Goal: Task Accomplishment & Management: Use online tool/utility

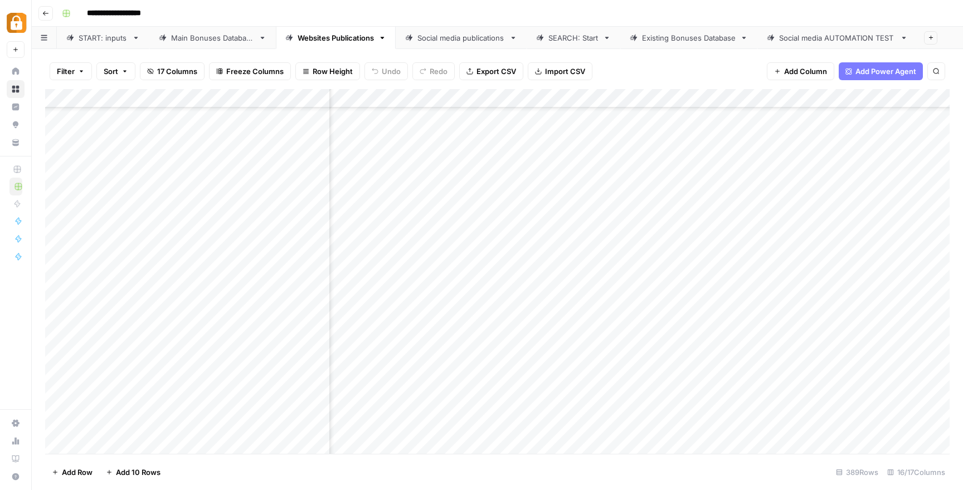
scroll to position [7041, 521]
click at [55, 427] on div "Add Column" at bounding box center [497, 271] width 904 height 365
click at [65, 474] on span "Delete 1 Row" at bounding box center [74, 472] width 45 height 11
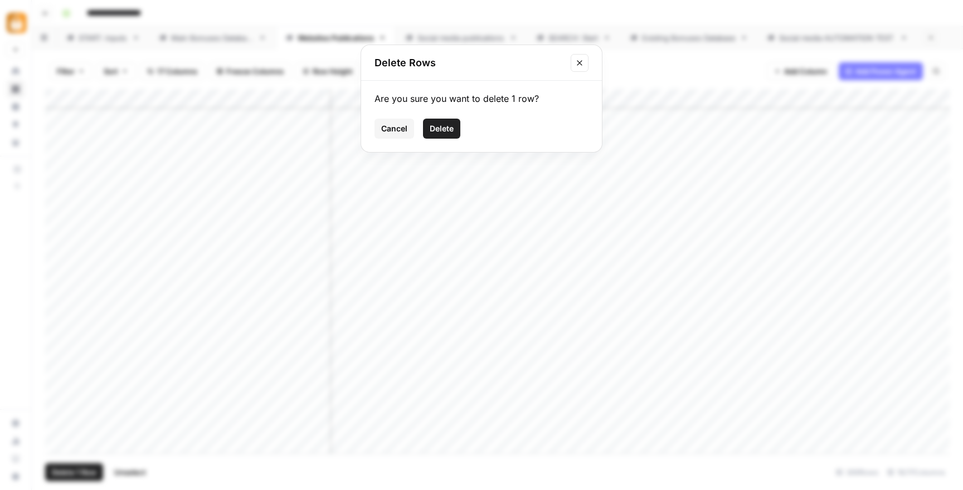
click at [409, 144] on div "Are you sure you want to delete 1 row? Cancel Delete" at bounding box center [481, 116] width 241 height 71
click at [440, 133] on span "Delete" at bounding box center [442, 128] width 24 height 11
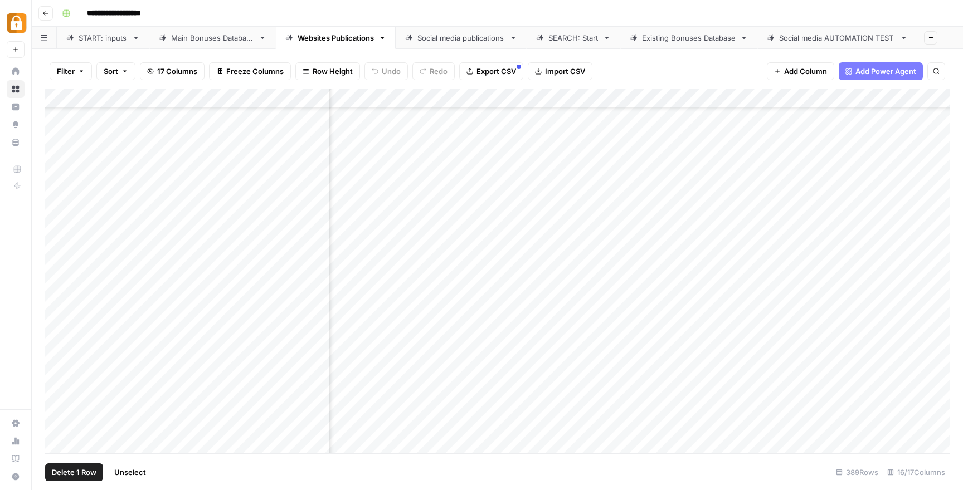
scroll to position [7022, 521]
click at [243, 40] on div "Main Bonuses Database" at bounding box center [212, 37] width 83 height 11
click at [54, 240] on div "Add Column" at bounding box center [497, 271] width 904 height 365
click at [88, 471] on span "Delete 1 Row" at bounding box center [74, 472] width 45 height 11
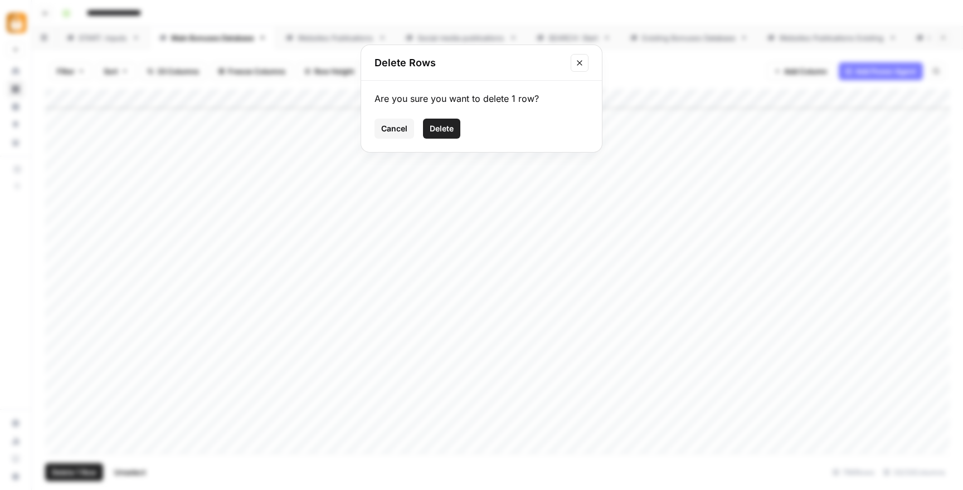
click at [441, 125] on span "Delete" at bounding box center [442, 128] width 24 height 11
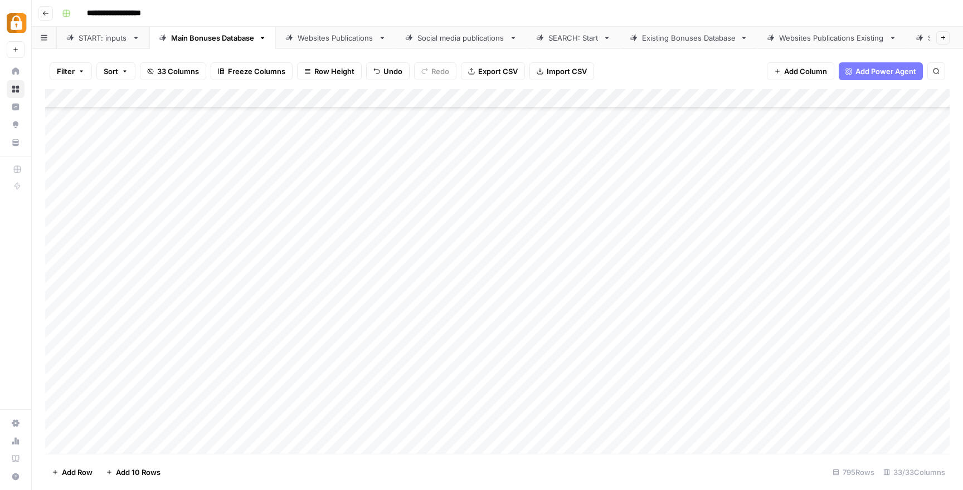
click at [103, 41] on div "START: inputs" at bounding box center [103, 37] width 49 height 11
click at [58, 350] on div "Add Column" at bounding box center [497, 271] width 904 height 365
click at [86, 470] on span "Delete 1 Row" at bounding box center [74, 472] width 45 height 11
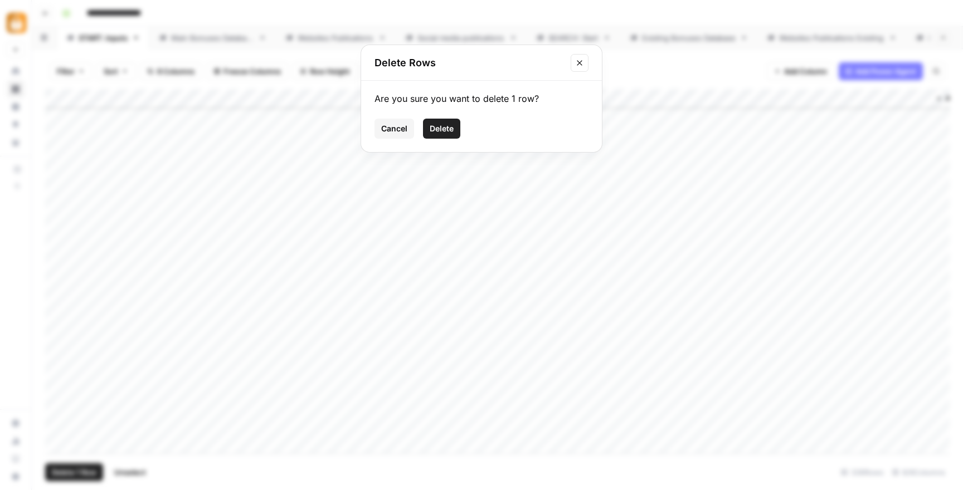
click at [438, 125] on span "Delete" at bounding box center [442, 128] width 24 height 11
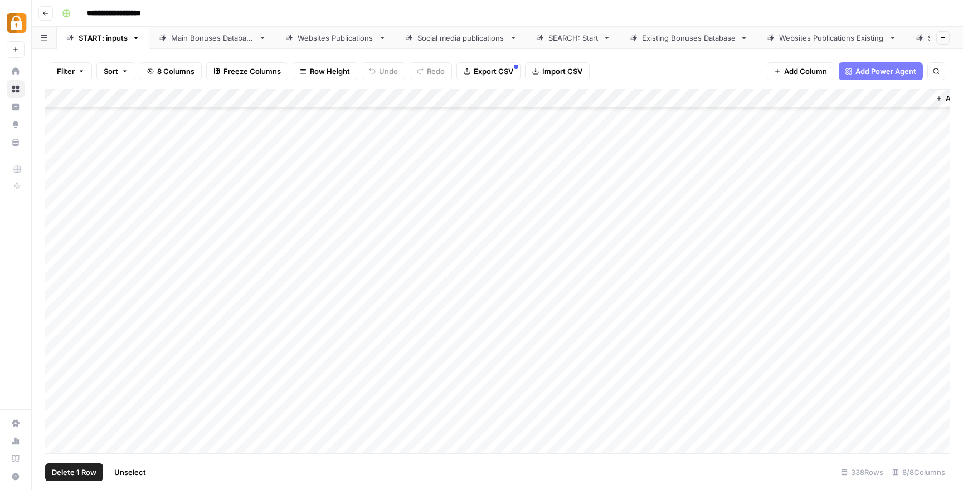
scroll to position [6056, 0]
click at [298, 347] on div "Add Column" at bounding box center [497, 271] width 904 height 365
click at [248, 334] on div "Add Column" at bounding box center [497, 271] width 904 height 365
click at [233, 36] on div "Main Bonuses Database" at bounding box center [212, 37] width 83 height 11
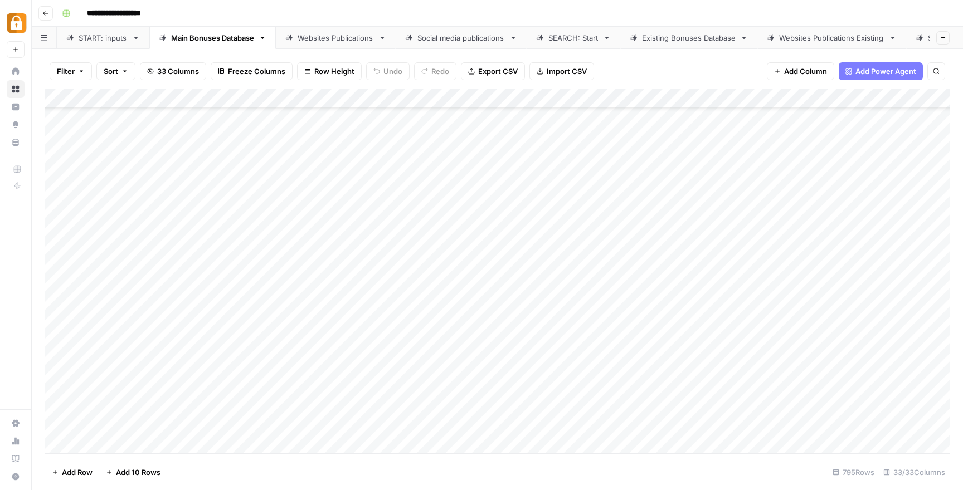
click at [100, 35] on div "START: inputs" at bounding box center [103, 37] width 49 height 11
click at [202, 382] on div "Add Column" at bounding box center [497, 271] width 904 height 365
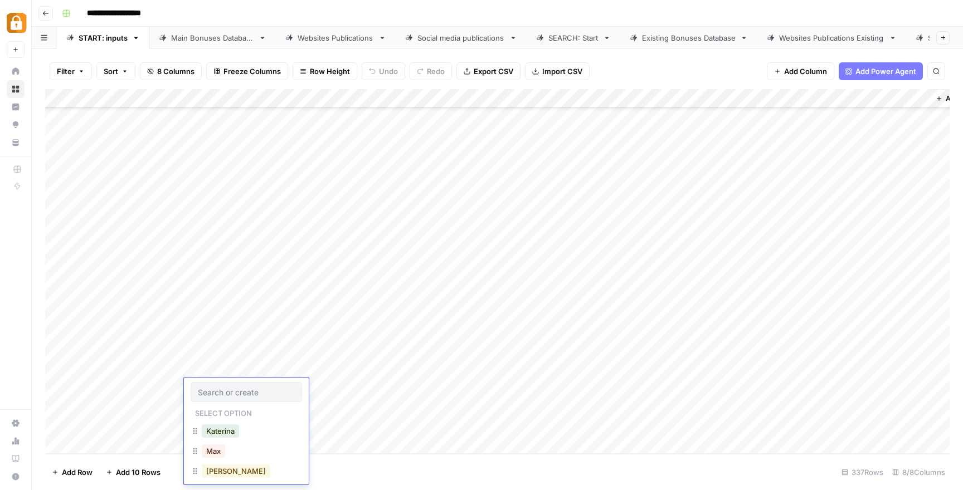
scroll to position [38, 0]
click at [218, 471] on button "Udi" at bounding box center [212, 473] width 21 height 13
click at [309, 386] on div "Add Column" at bounding box center [497, 271] width 904 height 365
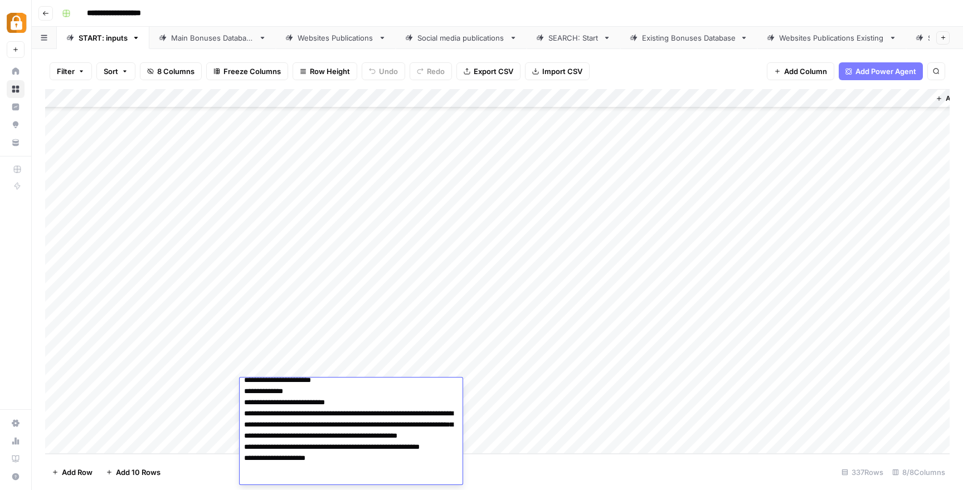
scroll to position [0, 0]
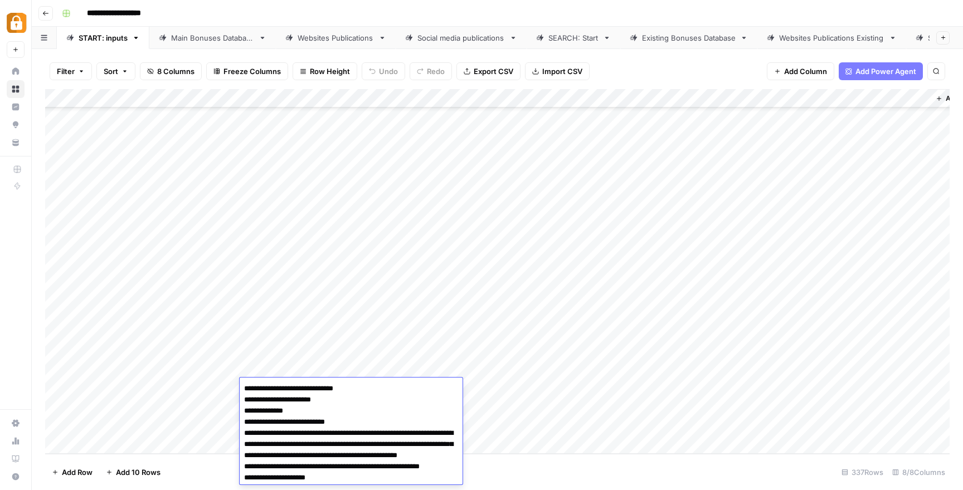
click at [245, 385] on textarea "**********" at bounding box center [351, 444] width 223 height 127
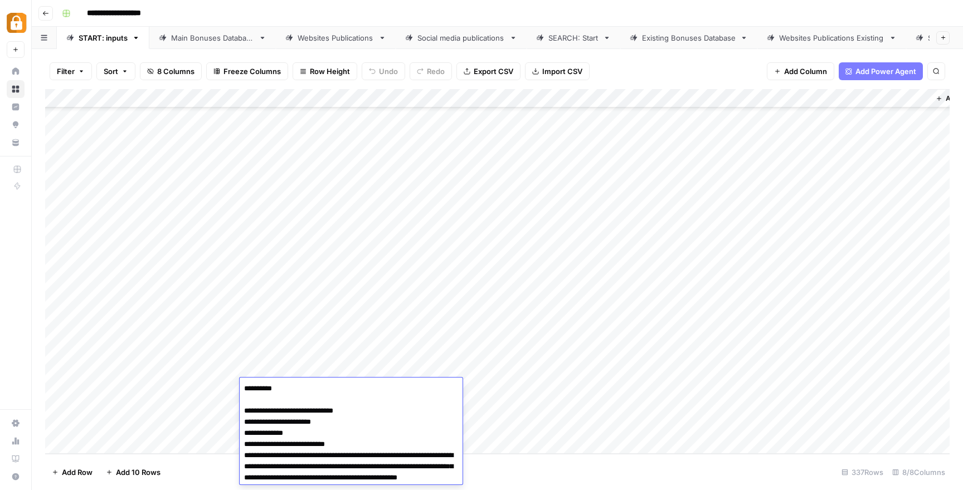
type textarea "**********"
click at [508, 391] on div "Add Column" at bounding box center [497, 271] width 904 height 365
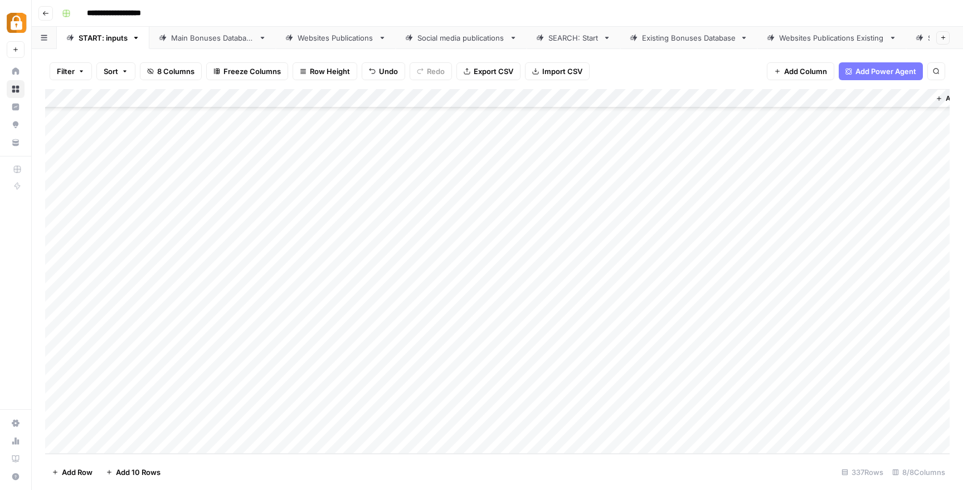
click at [611, 388] on div "Add Column" at bounding box center [497, 271] width 904 height 365
click at [627, 438] on div "e-mail Google Sheet Official Site Tracker Brand Info WP Teams" at bounding box center [642, 493] width 111 height 143
click at [627, 438] on div "Telegram" at bounding box center [619, 431] width 46 height 16
click at [628, 432] on button "Telegram" at bounding box center [618, 431] width 41 height 13
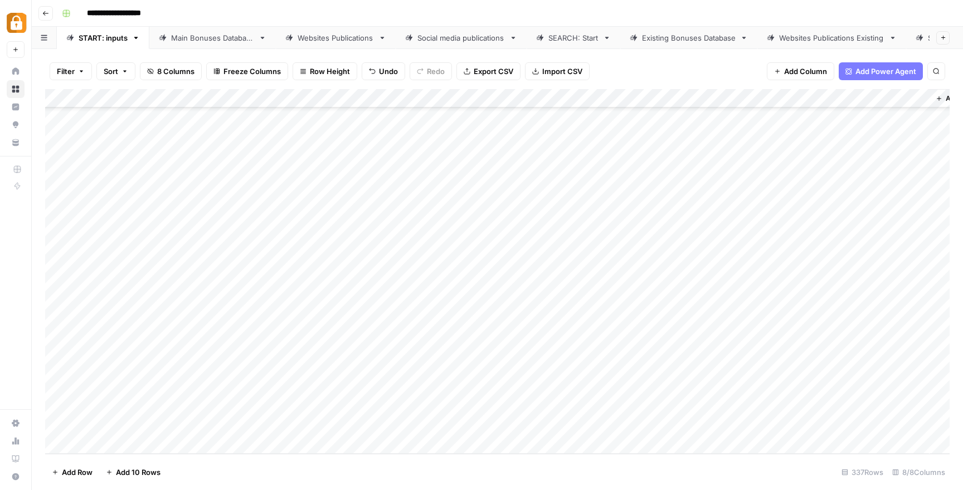
click at [705, 392] on div "Add Column" at bounding box center [497, 271] width 904 height 365
click at [757, 387] on div "Add Column" at bounding box center [497, 271] width 904 height 365
type textarea "**"
click at [752, 422] on div "Add Column" at bounding box center [497, 271] width 904 height 365
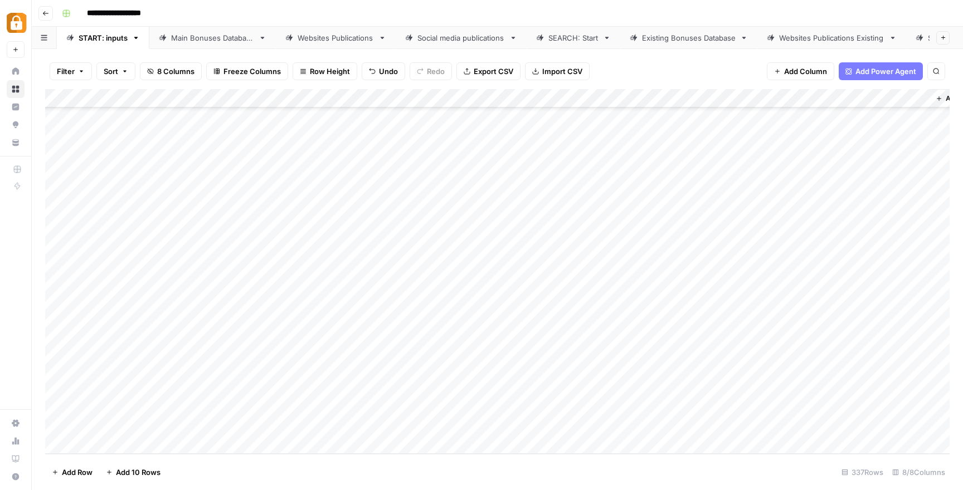
click at [859, 387] on div "Add Column" at bounding box center [497, 271] width 904 height 365
click at [223, 43] on link "Main Bonuses Database" at bounding box center [212, 38] width 126 height 22
click at [544, 423] on div "Add Column" at bounding box center [497, 271] width 904 height 365
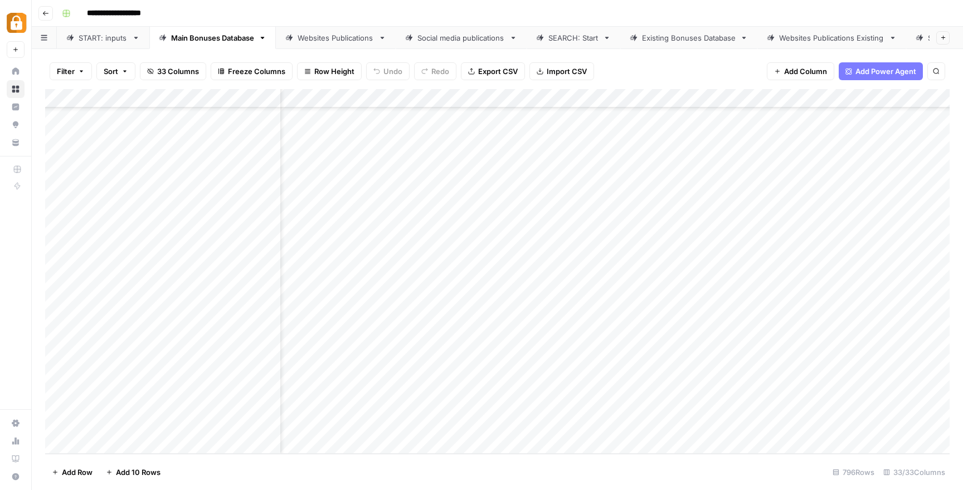
click at [544, 423] on div "Add Column" at bounding box center [497, 271] width 904 height 365
paste textarea "**********"
type textarea "**********"
click at [836, 428] on div "Add Column" at bounding box center [497, 271] width 904 height 365
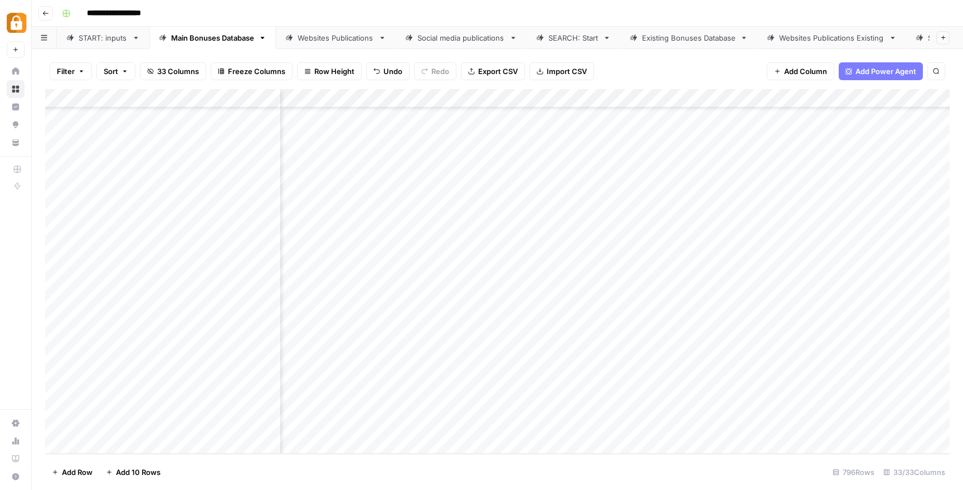
click at [423, 425] on div "Add Column" at bounding box center [497, 271] width 904 height 365
click at [495, 428] on div "Add Column" at bounding box center [497, 271] width 904 height 365
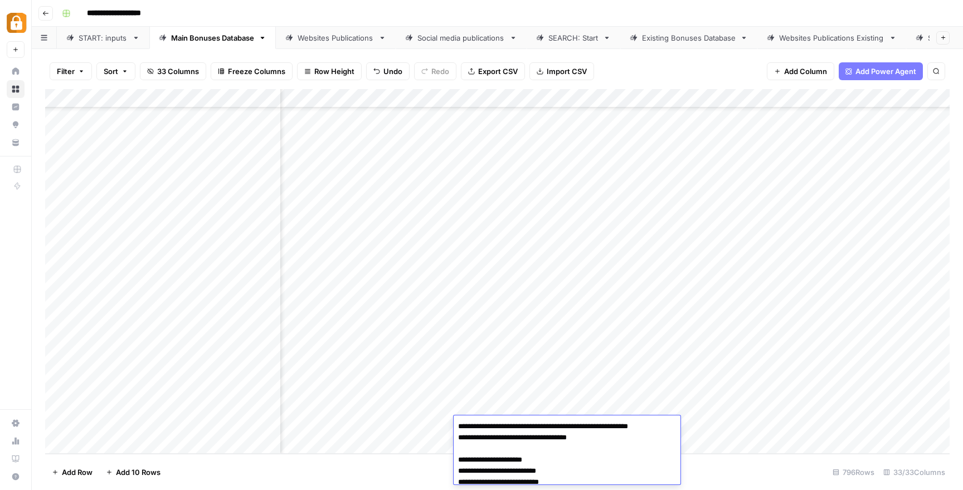
scroll to position [6, 0]
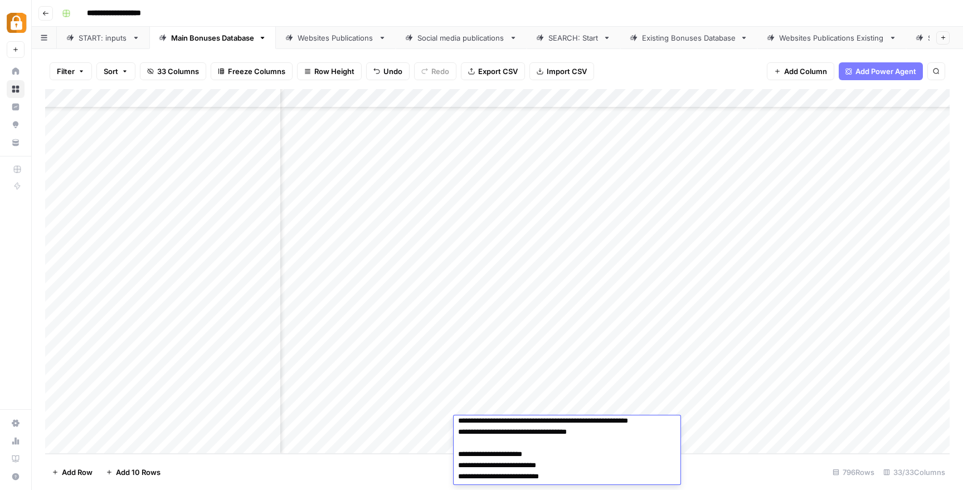
click at [521, 396] on div "Add Column" at bounding box center [497, 271] width 904 height 365
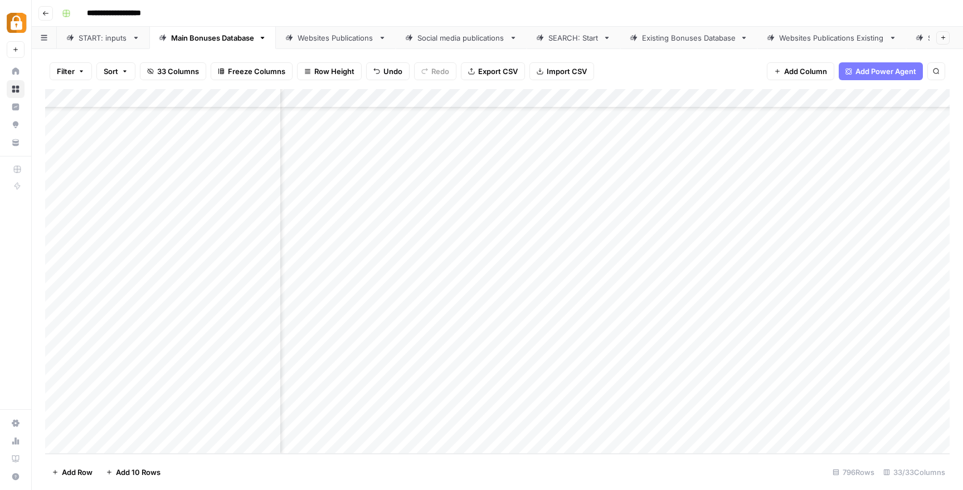
click at [584, 419] on div "Add Column" at bounding box center [497, 271] width 904 height 365
click at [319, 39] on div "Websites Publications" at bounding box center [336, 37] width 76 height 11
click at [220, 38] on div "Main Bonuses Database" at bounding box center [212, 37] width 83 height 11
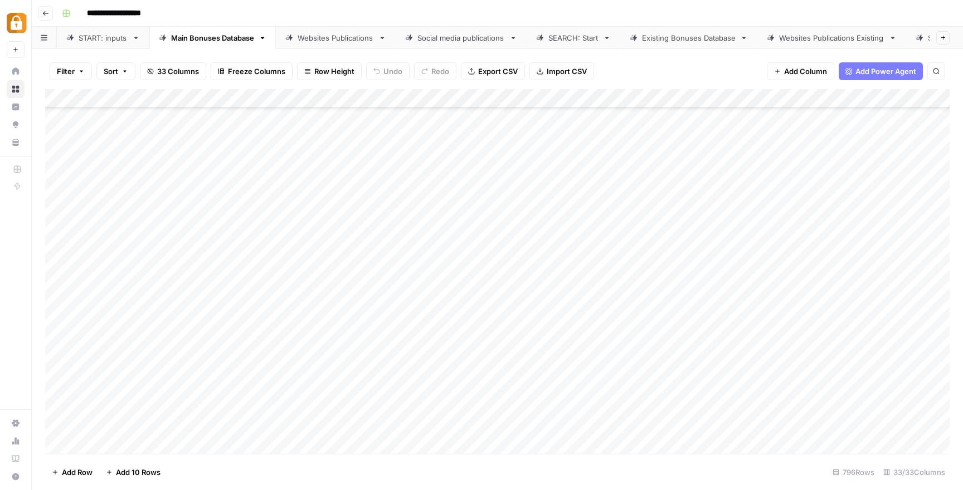
click at [360, 41] on div "Websites Publications" at bounding box center [336, 37] width 76 height 11
click at [213, 41] on div "Main Bonuses Database" at bounding box center [212, 37] width 83 height 11
click at [323, 44] on link "Websites Publications" at bounding box center [336, 38] width 120 height 22
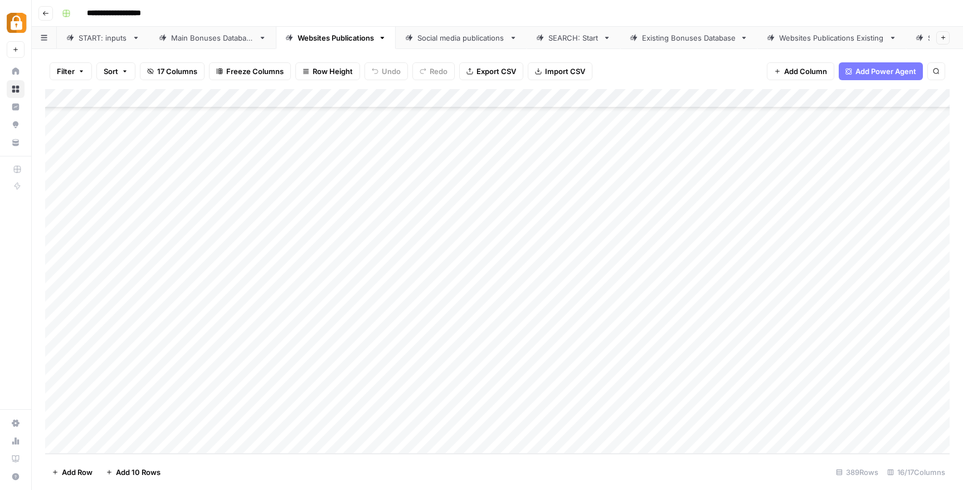
click at [236, 41] on div "Main Bonuses Database" at bounding box center [212, 37] width 83 height 11
click at [313, 31] on link "Websites Publications" at bounding box center [336, 38] width 120 height 22
click at [414, 415] on div "Add Column" at bounding box center [497, 271] width 904 height 365
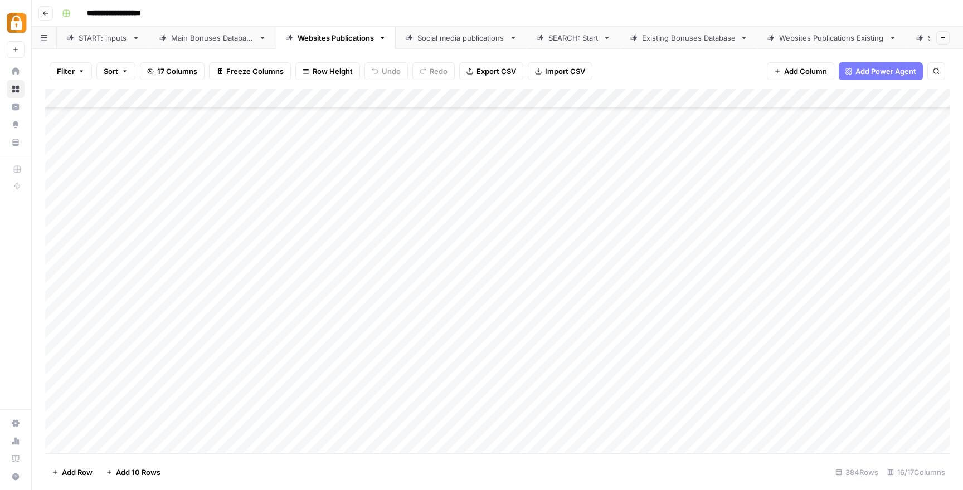
click at [511, 402] on div "Add Column" at bounding box center [497, 271] width 904 height 365
click at [337, 409] on div "Add Column" at bounding box center [497, 271] width 904 height 365
click at [754, 407] on div "Add Column" at bounding box center [497, 271] width 904 height 365
click at [791, 409] on div "Add Column" at bounding box center [497, 271] width 904 height 365
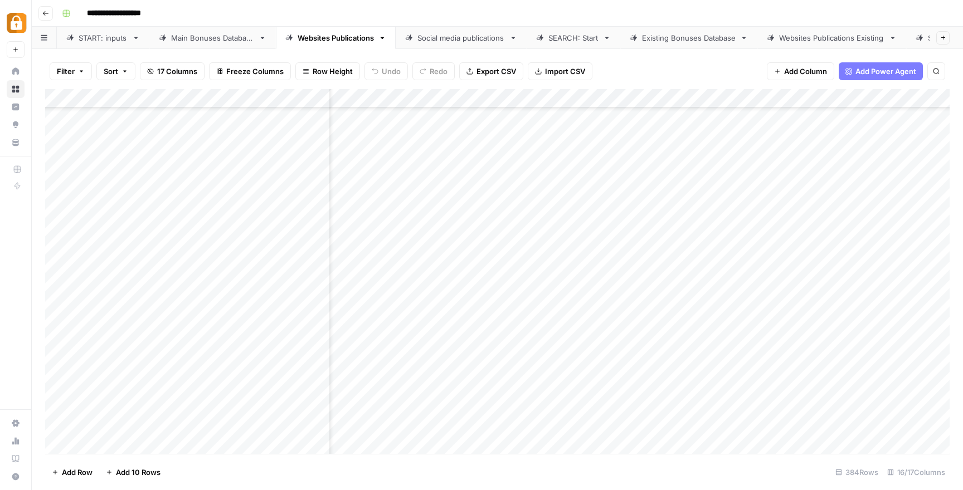
click at [647, 411] on div "Add Column" at bounding box center [497, 271] width 904 height 365
click at [603, 416] on div "Add Column" at bounding box center [497, 271] width 904 height 365
type textarea "******"
click at [634, 357] on div "Add Column" at bounding box center [497, 271] width 904 height 365
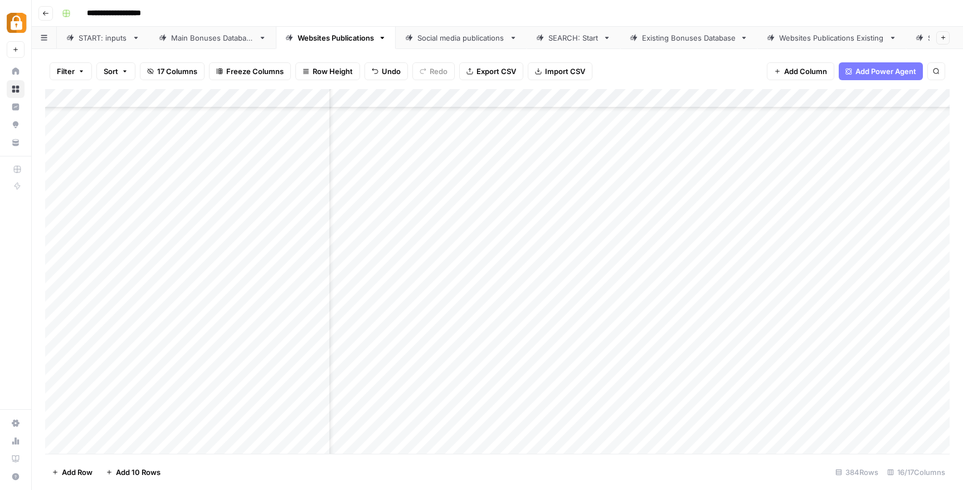
click at [645, 413] on div "Add Column" at bounding box center [497, 271] width 904 height 365
click at [583, 409] on div "Add Column" at bounding box center [497, 271] width 904 height 365
click at [650, 410] on div "Add Column" at bounding box center [497, 271] width 904 height 365
click at [640, 417] on div "Add Column" at bounding box center [497, 271] width 904 height 365
type textarea "**********"
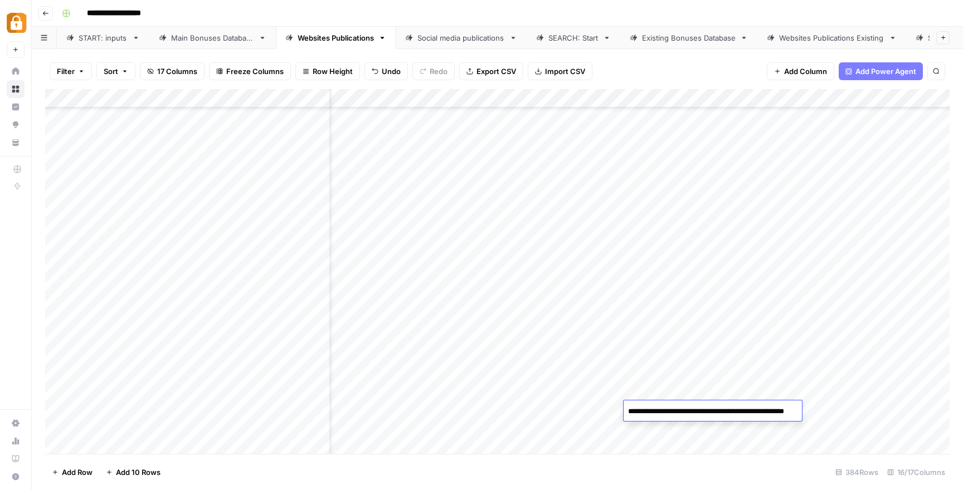
click at [617, 345] on div "Add Column" at bounding box center [497, 271] width 904 height 365
click at [792, 410] on div "Add Column" at bounding box center [497, 271] width 904 height 365
click at [238, 42] on div "Main Bonuses Database" at bounding box center [212, 37] width 83 height 11
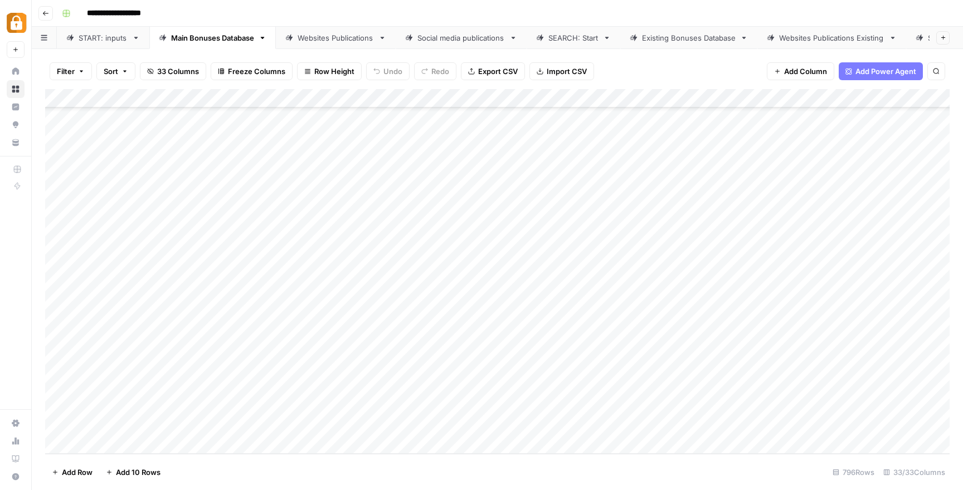
click at [348, 56] on div "Filter Sort 33 Columns Freeze Columns Row Height Undo Redo Export CSV Import CS…" at bounding box center [497, 71] width 904 height 36
click at [328, 25] on header "**********" at bounding box center [497, 13] width 931 height 27
click at [328, 36] on div "Websites Publications" at bounding box center [336, 37] width 76 height 11
click at [125, 40] on div "START: inputs" at bounding box center [103, 37] width 49 height 11
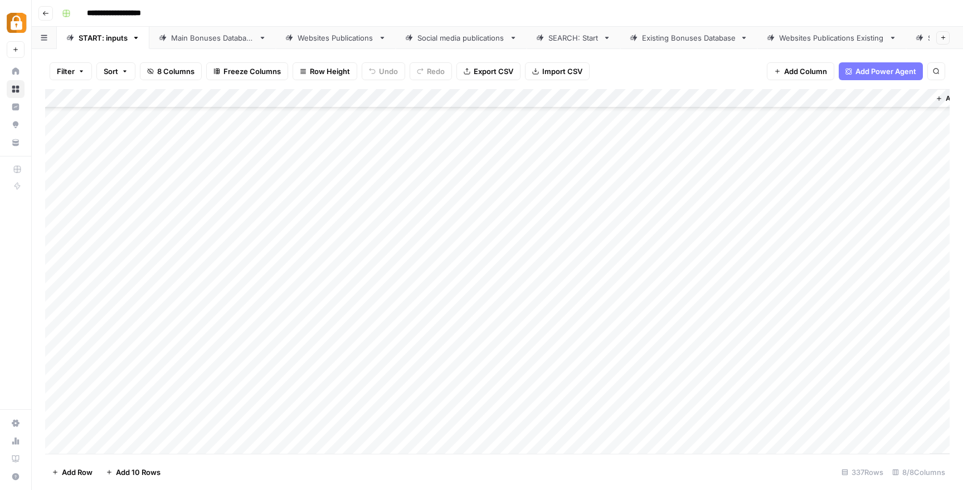
scroll to position [6056, 0]
click at [334, 232] on div "Add Column" at bounding box center [497, 271] width 904 height 365
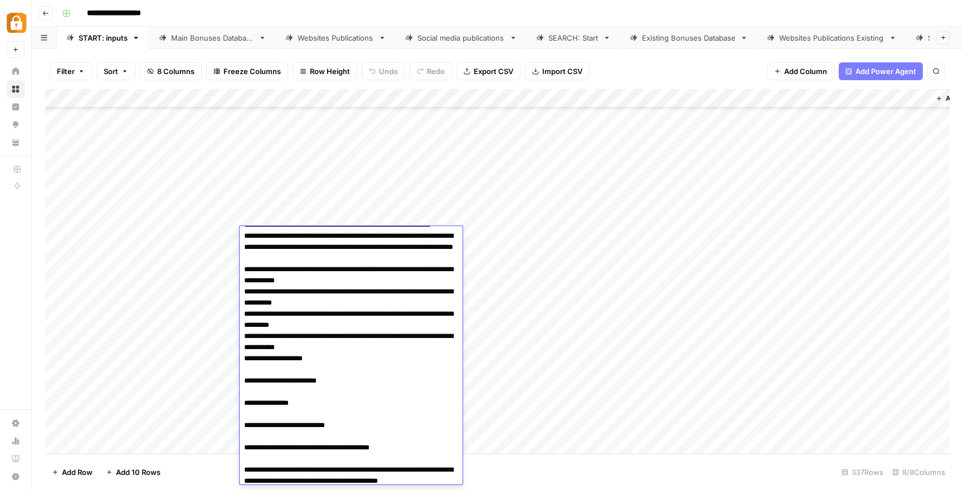
scroll to position [0, 0]
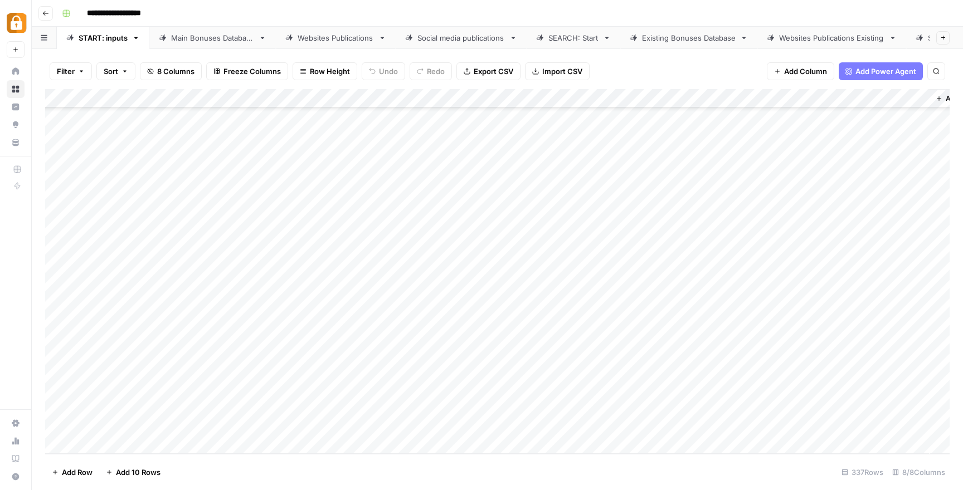
click at [303, 217] on div "Add Column" at bounding box center [497, 271] width 904 height 365
click at [300, 237] on div "Add Column" at bounding box center [497, 271] width 904 height 365
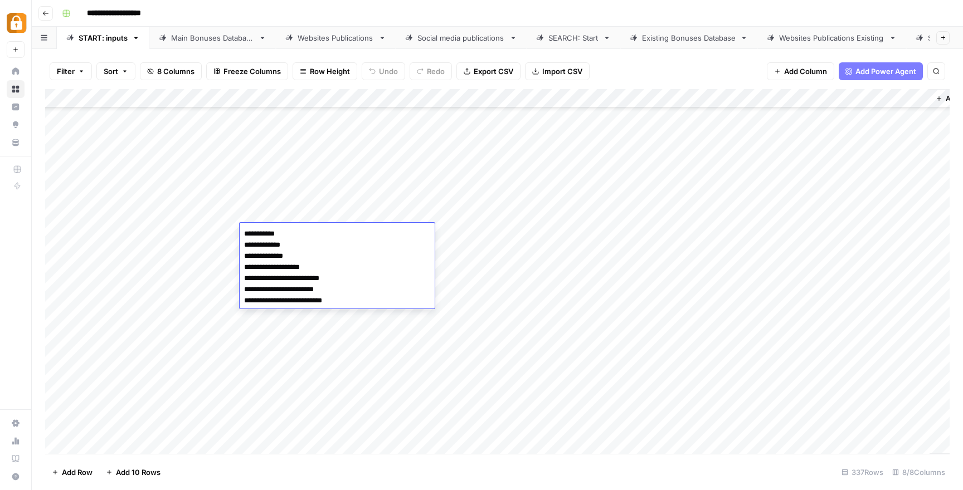
drag, startPoint x: 244, startPoint y: 231, endPoint x: 360, endPoint y: 311, distance: 140.9
click at [360, 311] on body "**********" at bounding box center [481, 245] width 963 height 490
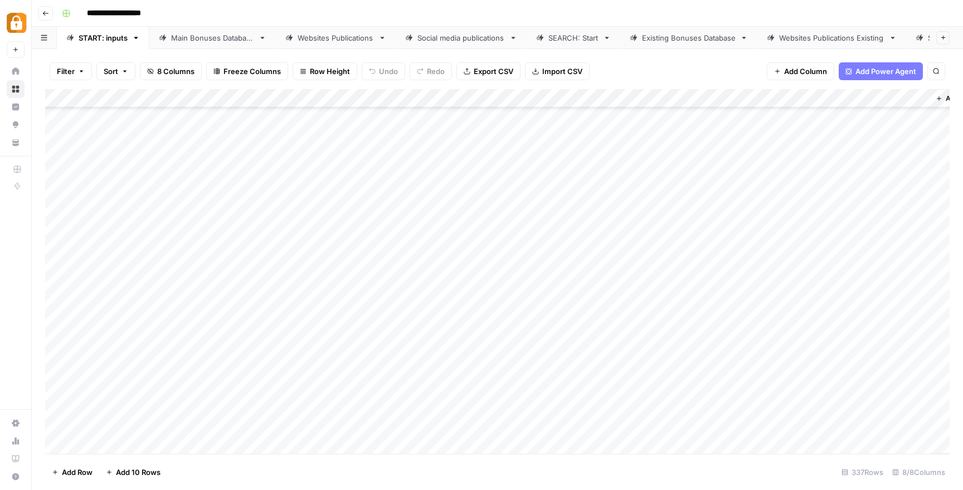
click at [542, 242] on div "Add Column" at bounding box center [497, 271] width 904 height 365
click at [242, 45] on link "Main Bonuses Database" at bounding box center [212, 38] width 126 height 22
click at [337, 46] on link "Websites Publications" at bounding box center [336, 38] width 120 height 22
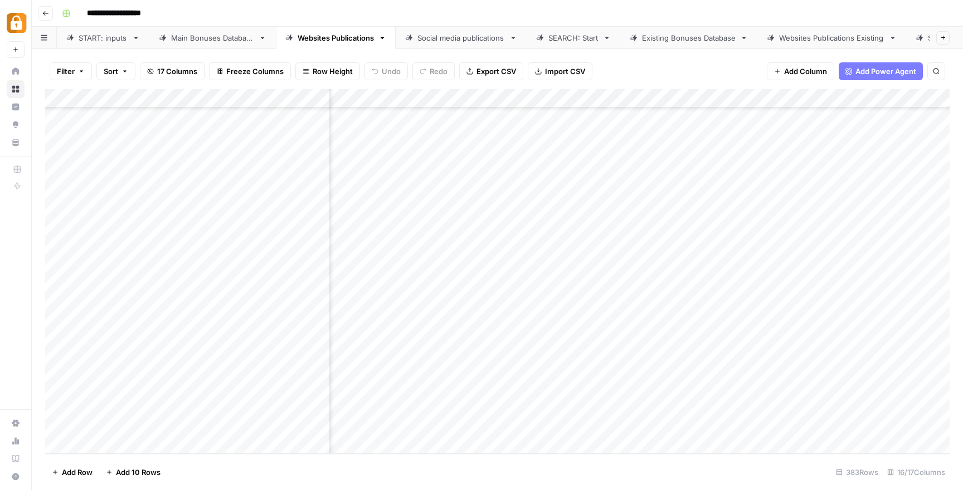
scroll to position [6927, 616]
click at [657, 405] on div "Add Column" at bounding box center [497, 271] width 904 height 365
